Goal: Find specific page/section: Find specific page/section

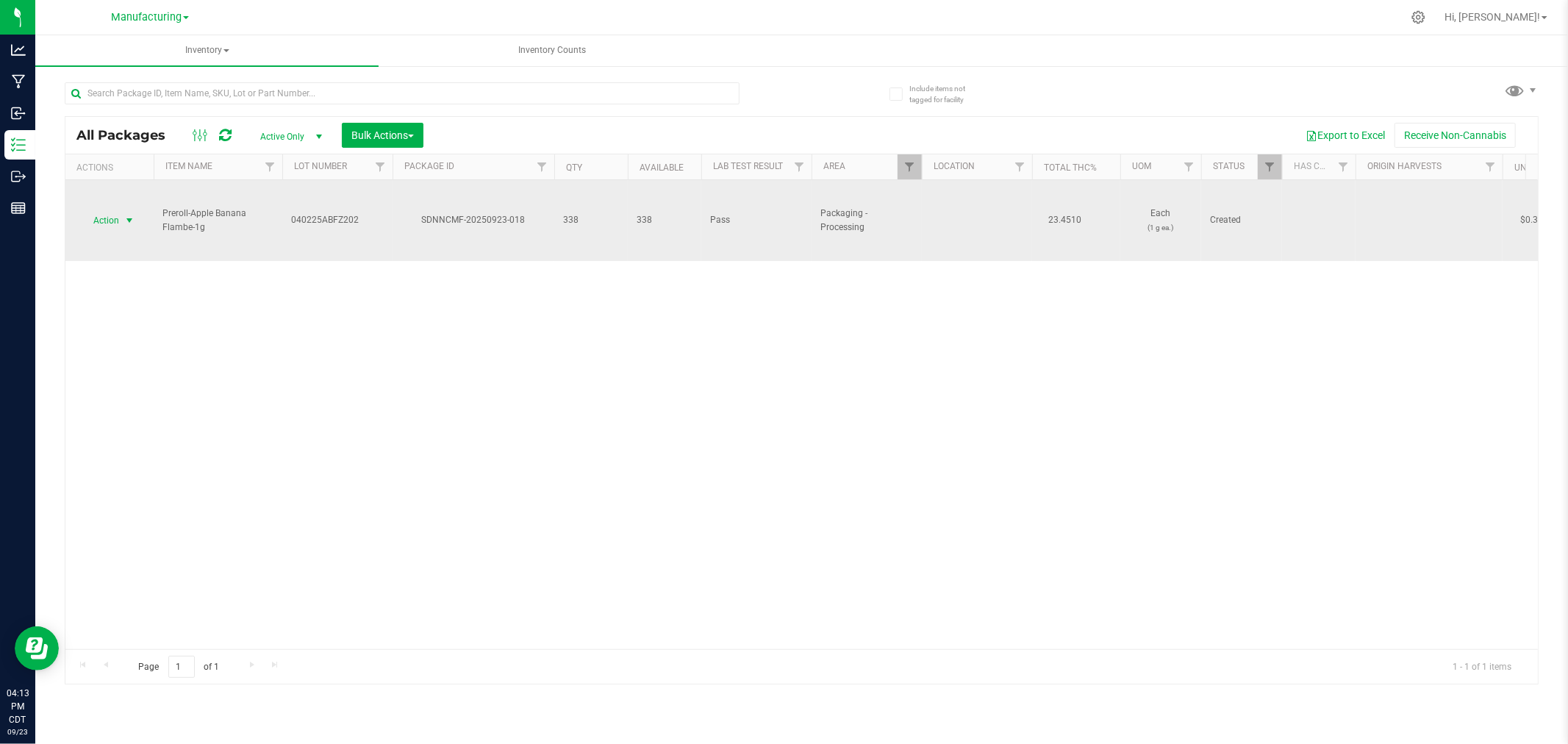
click at [111, 226] on span "Action" at bounding box center [100, 220] width 40 height 21
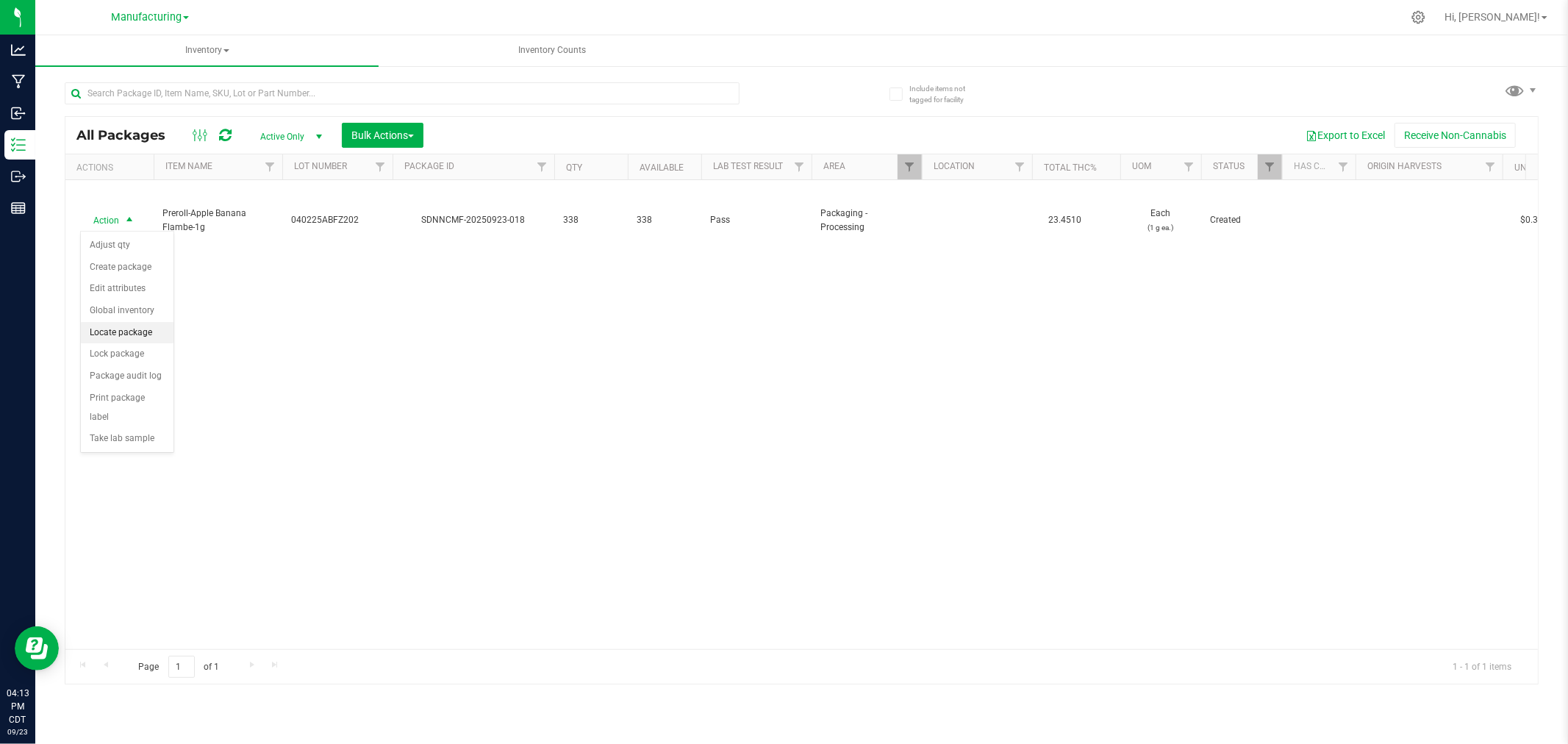
click at [130, 331] on li "Locate package" at bounding box center [127, 333] width 92 height 22
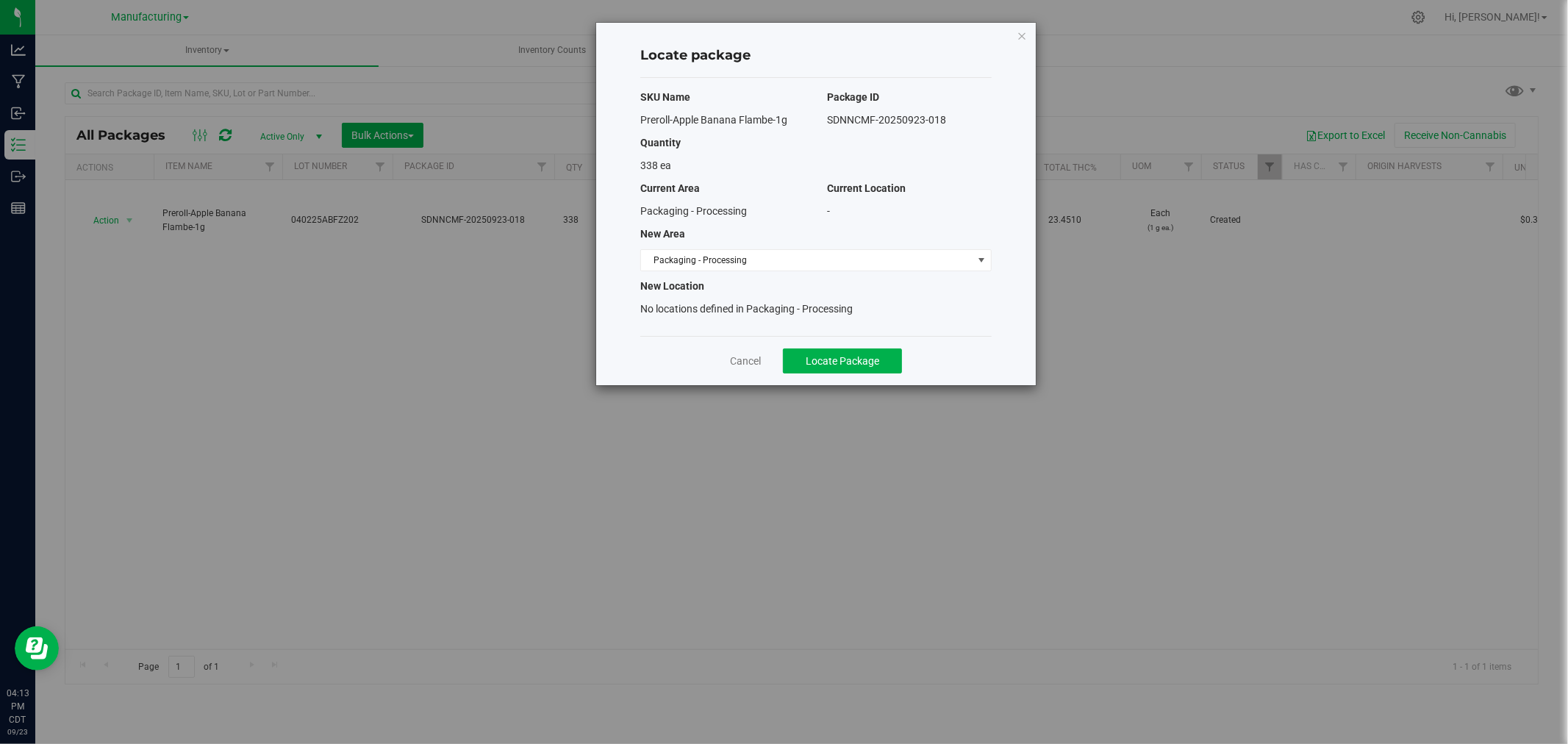
click at [686, 276] on div "SKU Name Package ID Preroll-Apple Banana Flambe-1g SDNNCMF-20250923-018 Quantit…" at bounding box center [815, 207] width 352 height 258
click at [694, 265] on span "Packaging - Processing" at bounding box center [806, 260] width 331 height 21
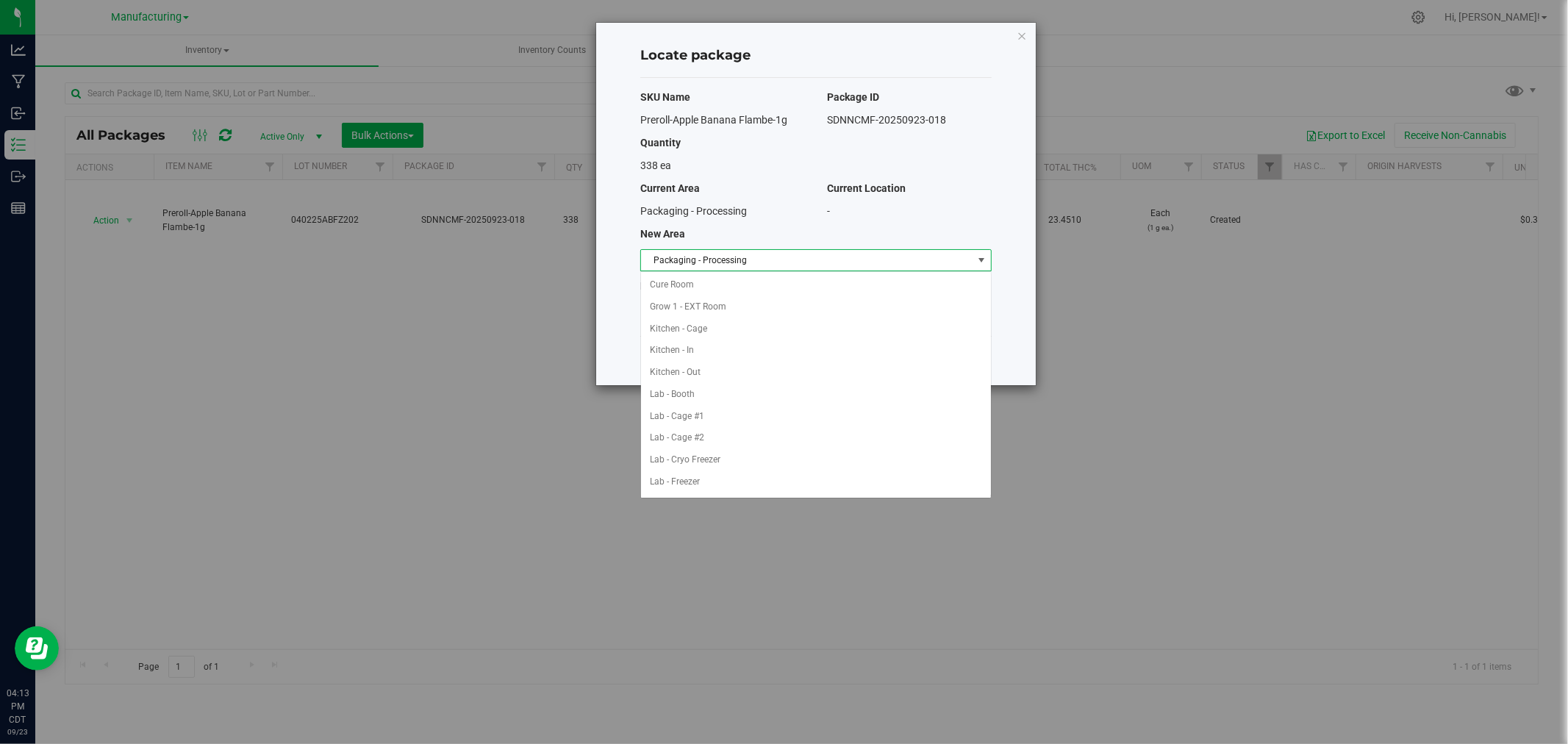
scroll to position [241, 0]
click at [753, 462] on li "Packaging - Out" at bounding box center [815, 461] width 350 height 22
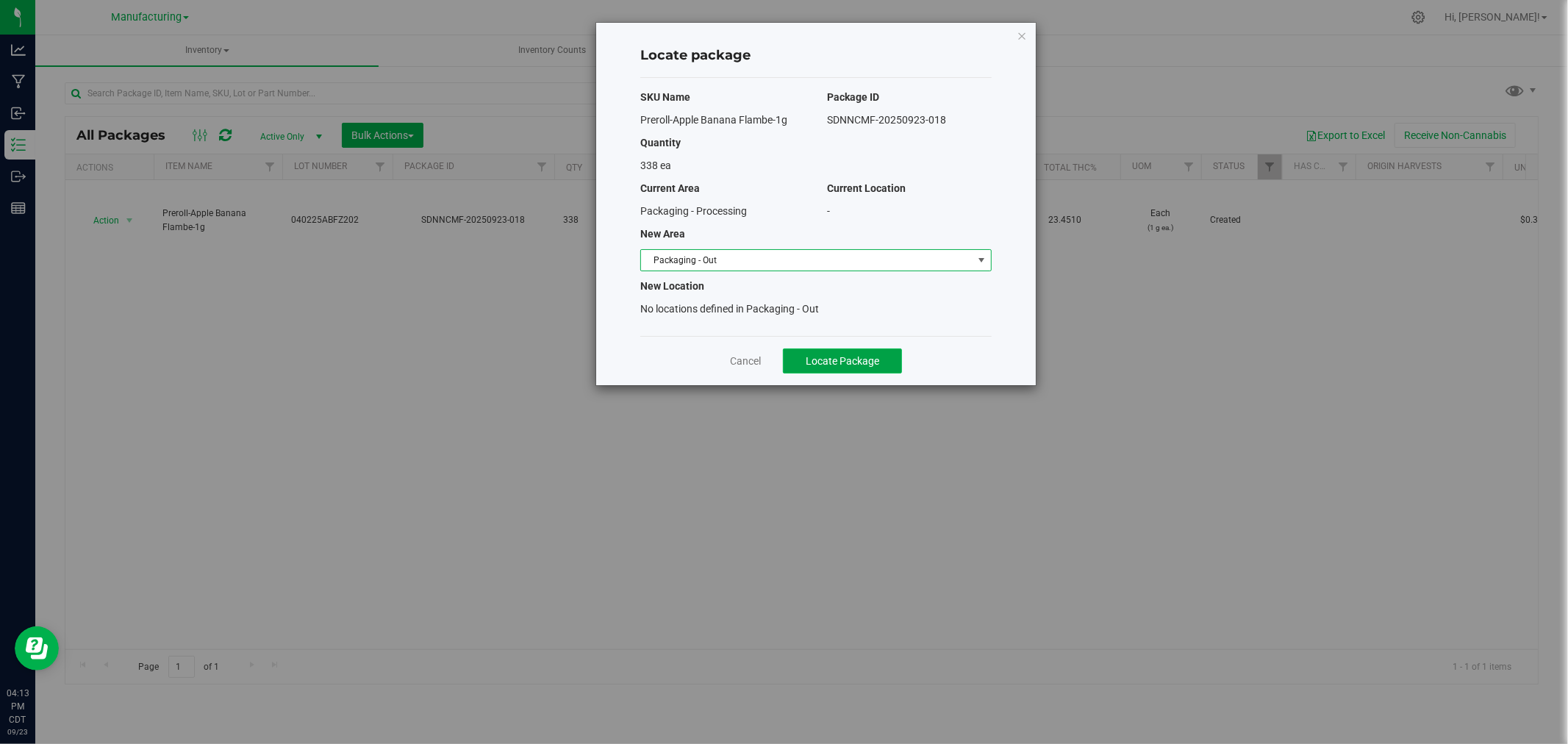
click at [828, 360] on span "Locate Package" at bounding box center [842, 361] width 74 height 12
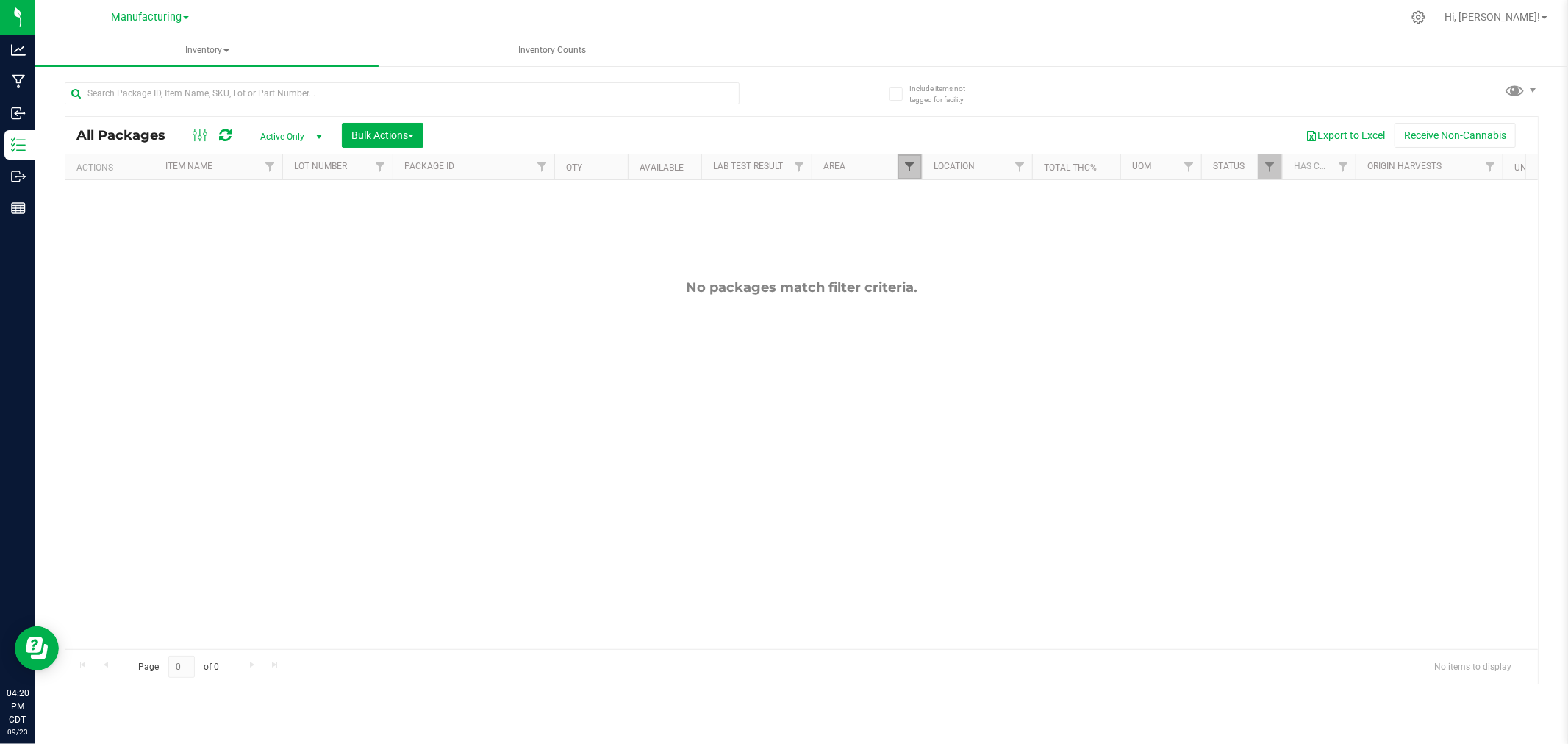
click at [907, 167] on span "Filter" at bounding box center [909, 167] width 12 height 12
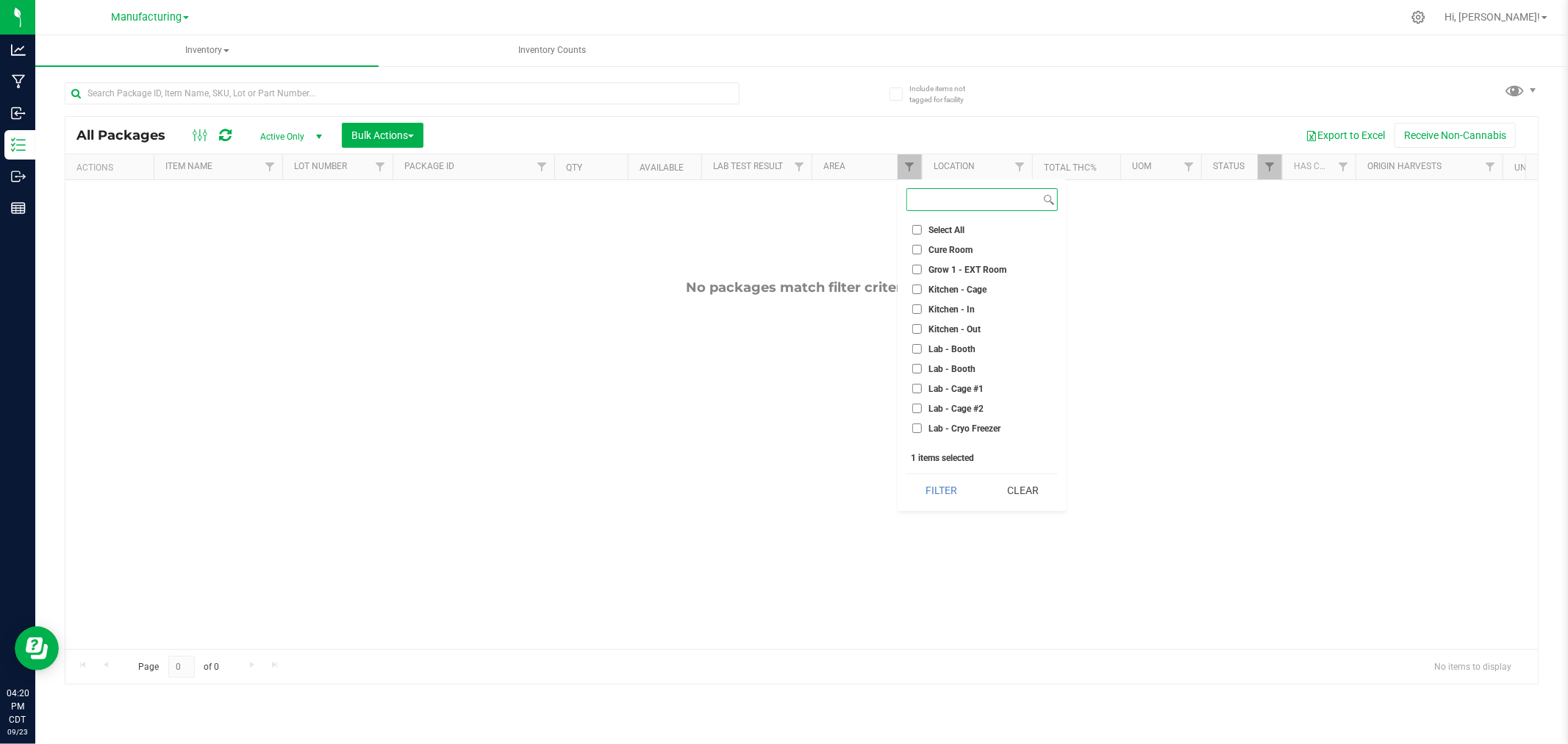
scroll to position [244, 0]
click at [918, 359] on input "Machine Trim Room - Preroll" at bounding box center [917, 362] width 9 height 9
checkbox input "true"
click at [914, 360] on input "Packaging - Processing" at bounding box center [917, 360] width 9 height 9
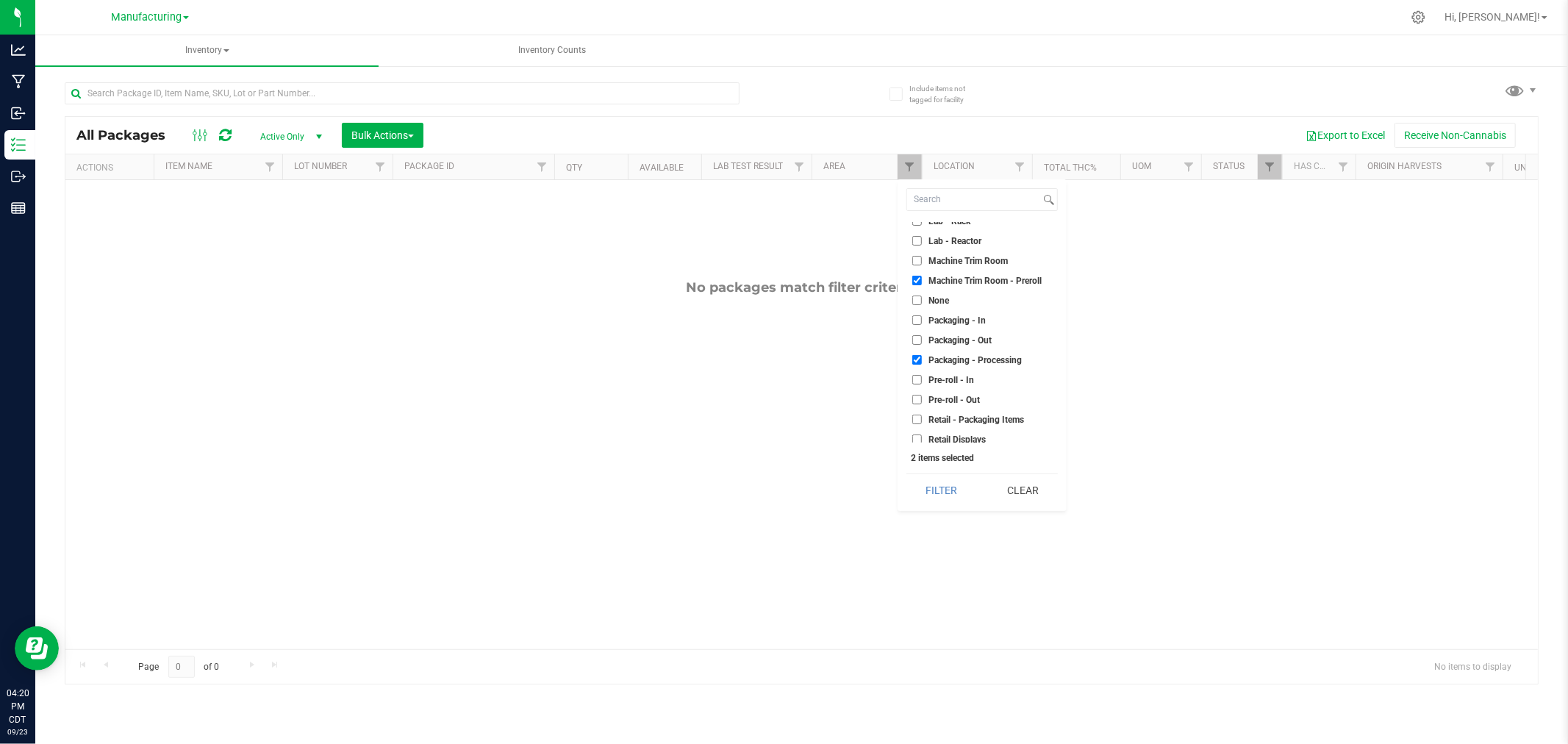
checkbox input "false"
click at [939, 495] on button "Filter" at bounding box center [942, 489] width 71 height 33
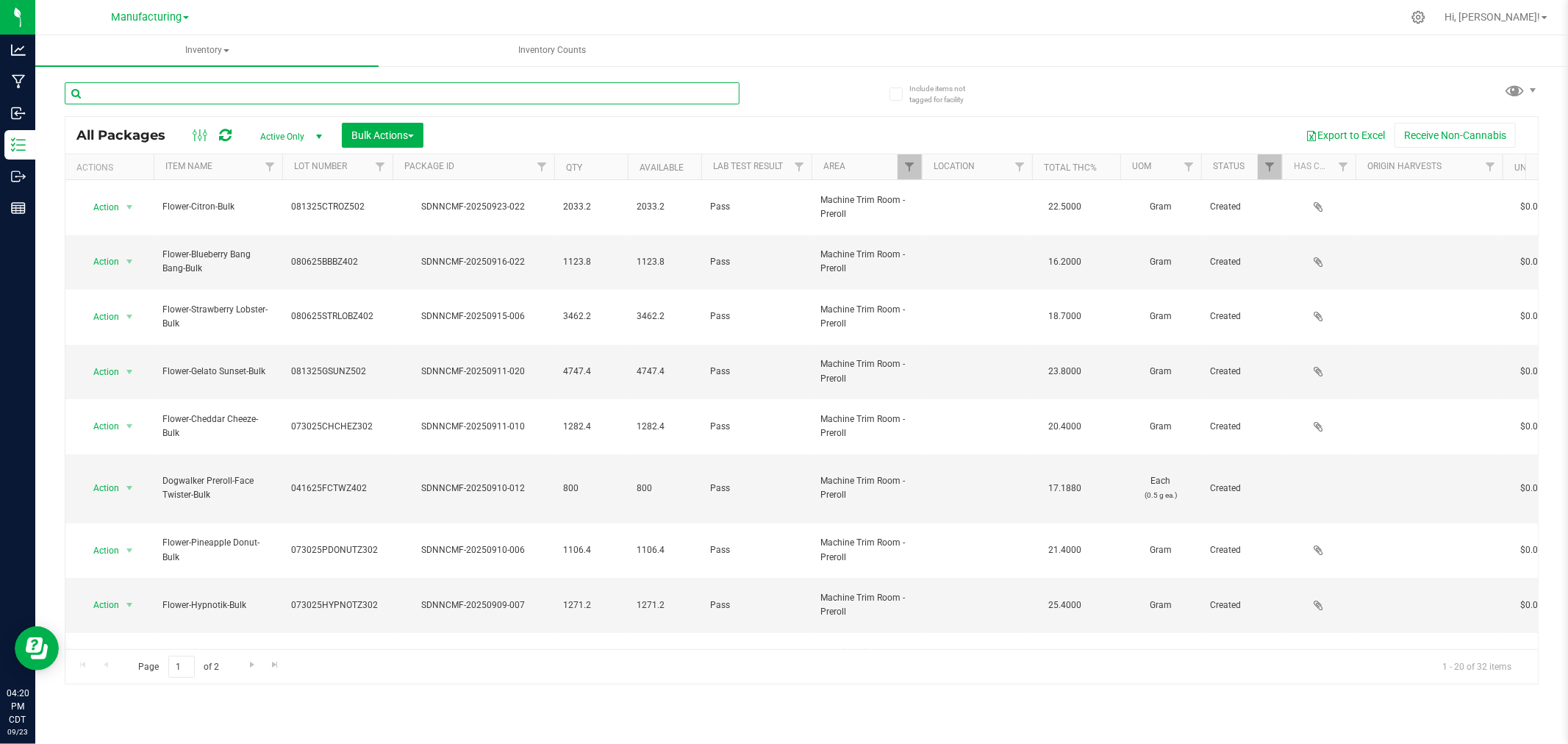
click at [229, 85] on input "text" at bounding box center [401, 93] width 674 height 22
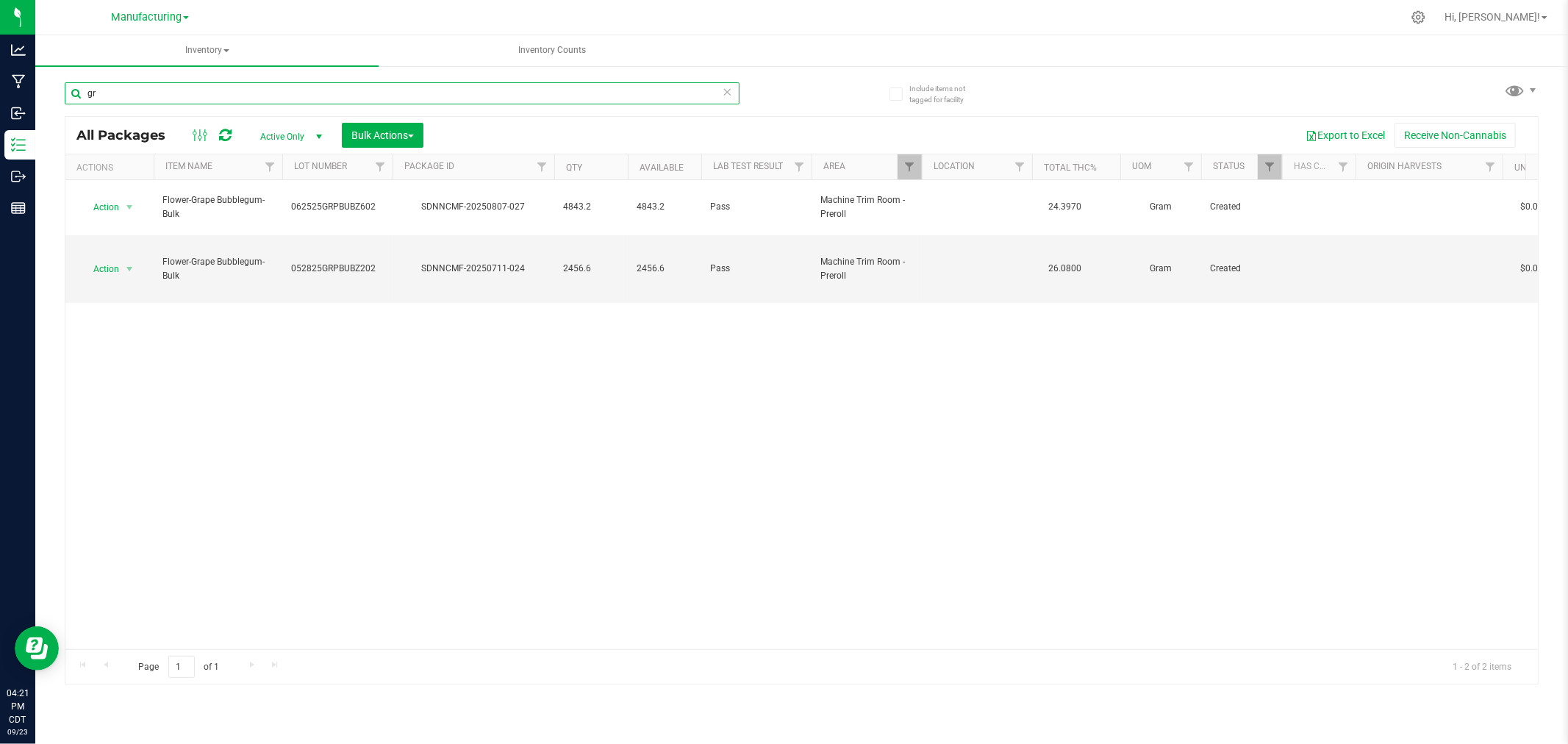
type input "g"
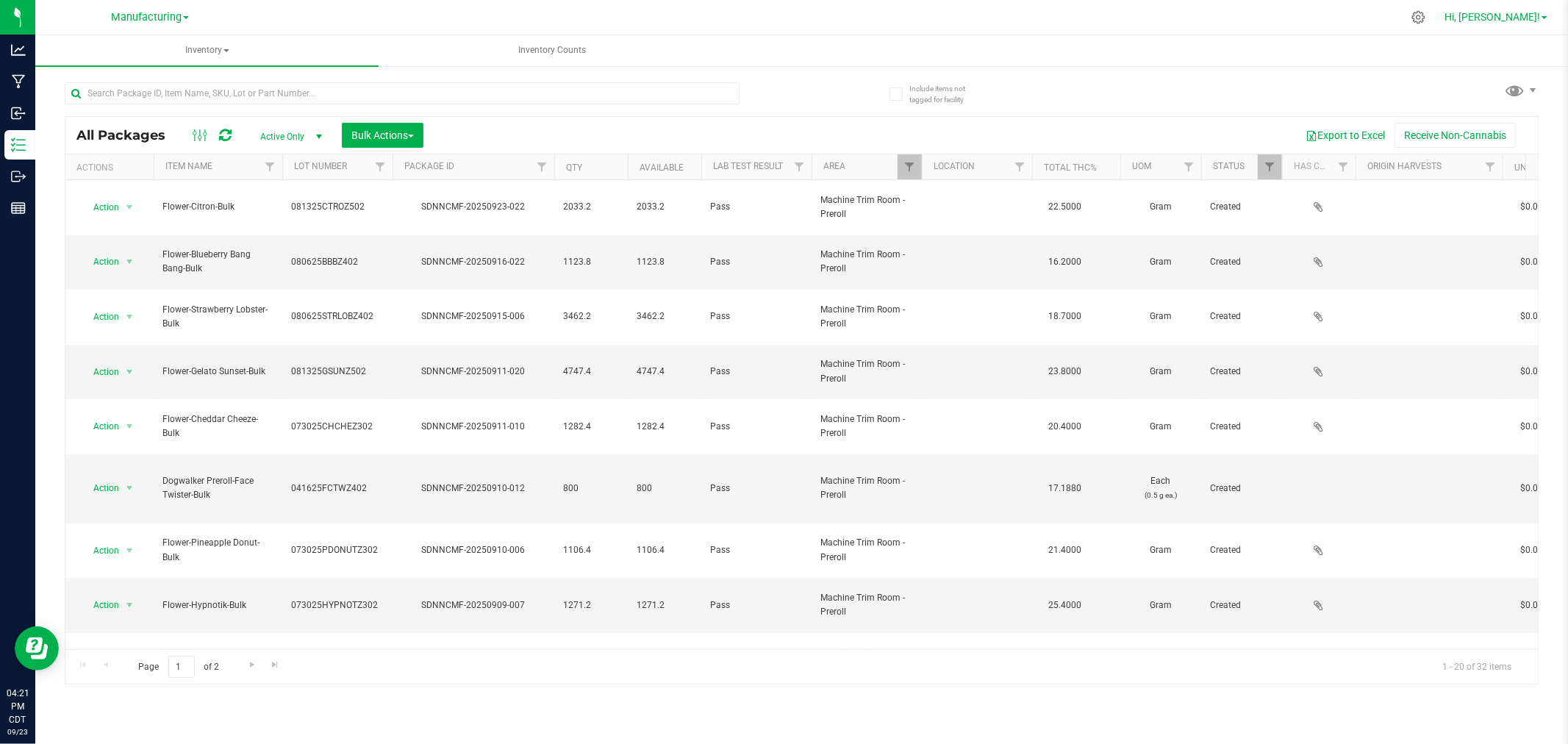
click at [1515, 22] on link "Hi, [PERSON_NAME]!" at bounding box center [1495, 17] width 115 height 16
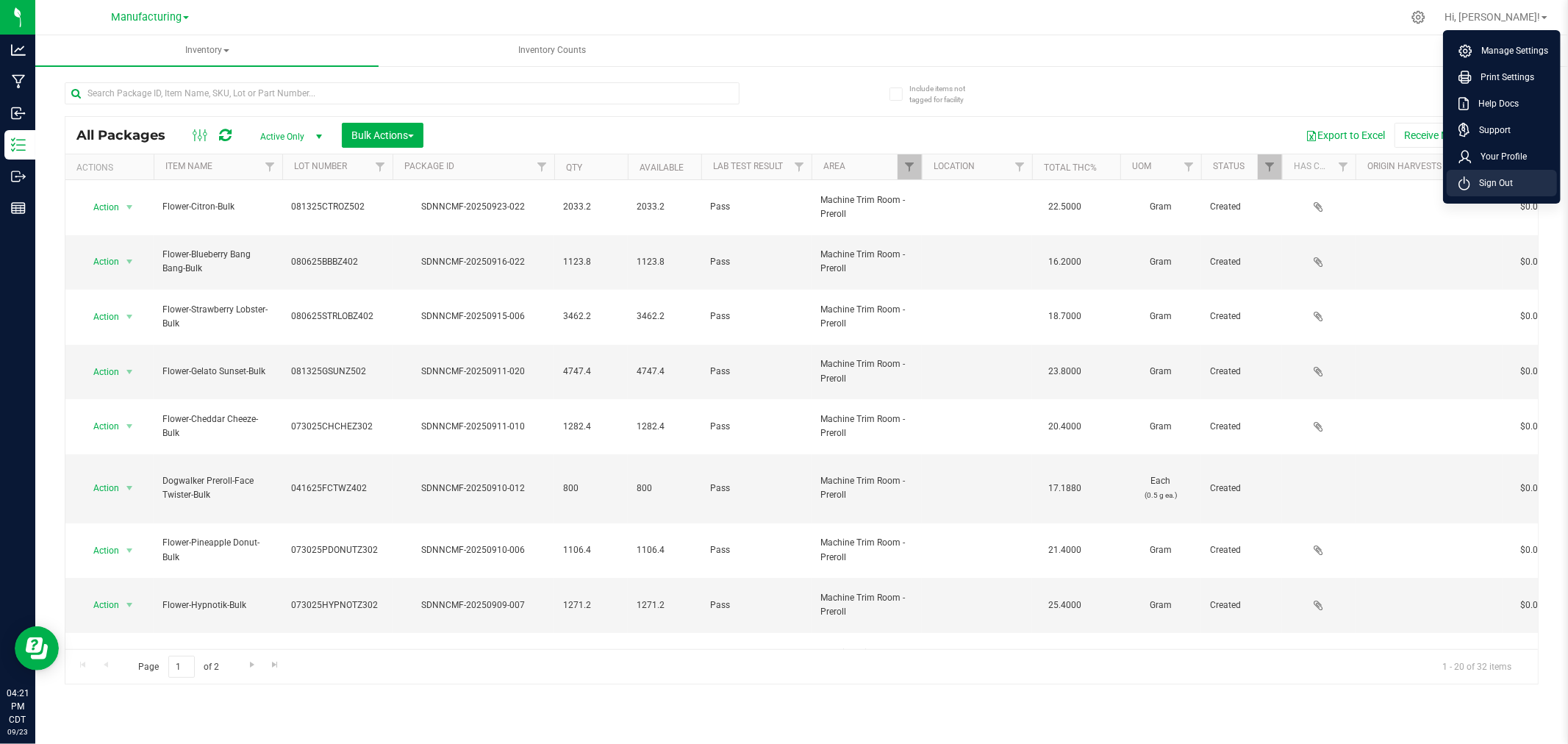
click at [1518, 192] on li "Sign Out" at bounding box center [1502, 183] width 110 height 26
